Goal: Find specific page/section: Locate a particular part of the current website

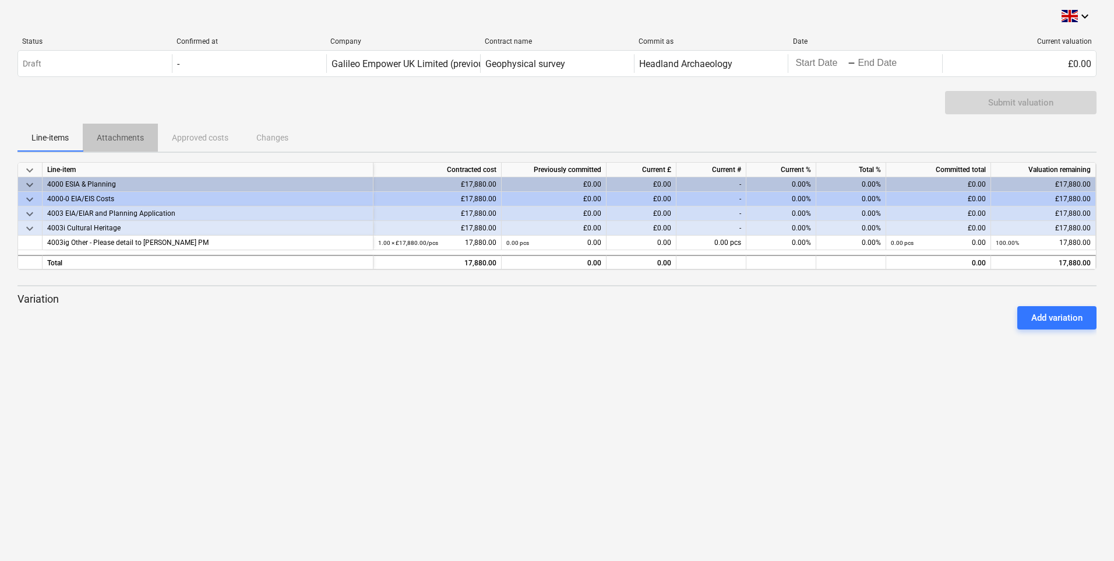
click at [111, 138] on p "Attachments" at bounding box center [120, 138] width 47 height 12
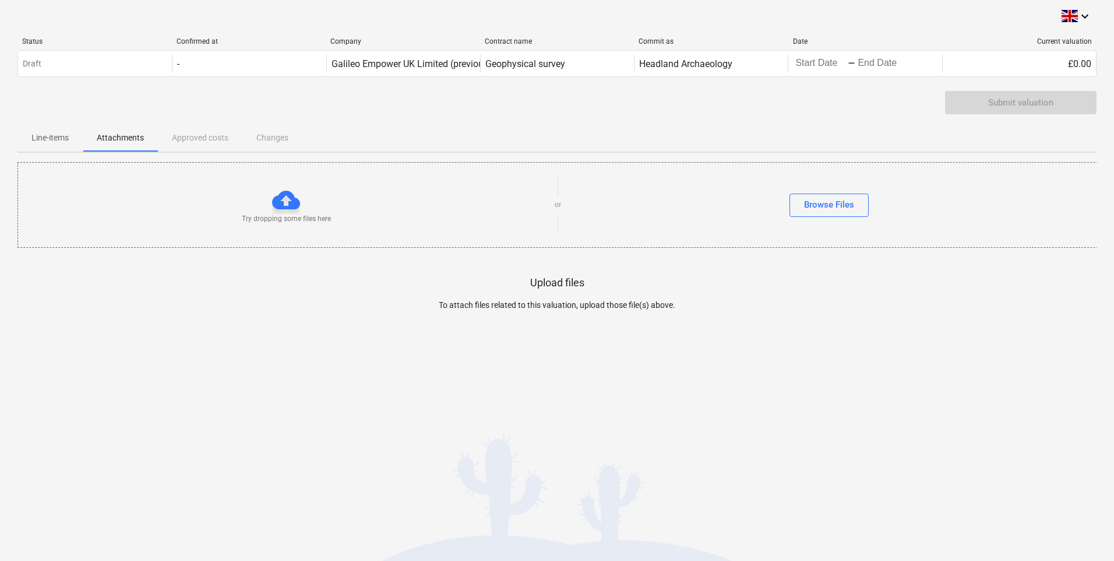
click at [203, 137] on div "Line-items Attachments Approved costs Changes" at bounding box center [556, 138] width 1079 height 28
click at [193, 137] on div "Line-items Attachments Approved costs Changes" at bounding box center [556, 138] width 1079 height 28
click at [54, 137] on p "Line-items" at bounding box center [49, 138] width 37 height 12
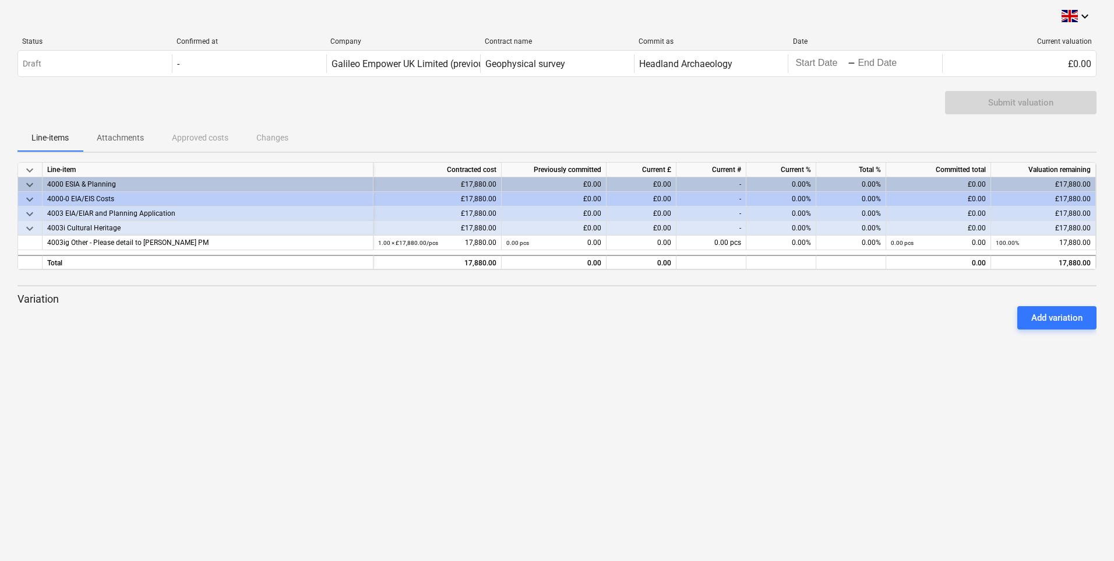
click at [204, 139] on div "Line-items Attachments Approved costs Changes" at bounding box center [556, 138] width 1079 height 28
click at [287, 138] on div "Line-items Attachments Approved costs Changes" at bounding box center [556, 138] width 1079 height 28
